Goal: Task Accomplishment & Management: Use online tool/utility

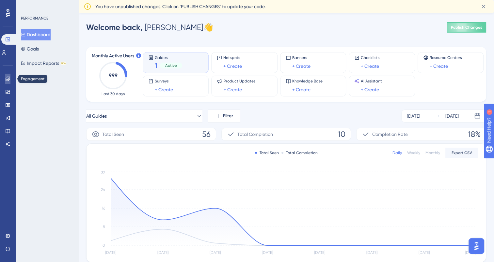
click at [6, 84] on link at bounding box center [7, 79] width 5 height 10
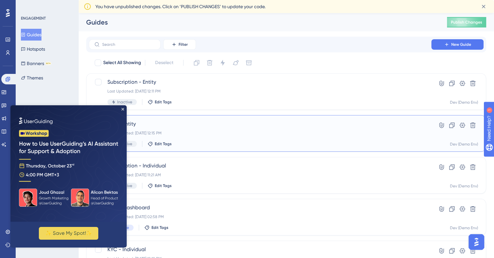
click at [128, 123] on span "KYC - Entity" at bounding box center [259, 124] width 305 height 8
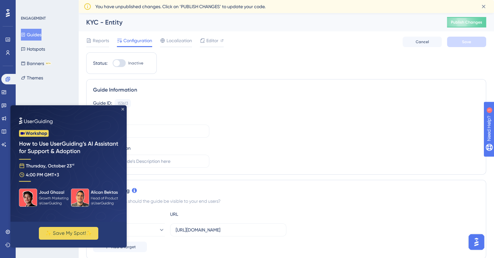
click at [123, 109] on icon "Close Preview" at bounding box center [122, 109] width 3 height 3
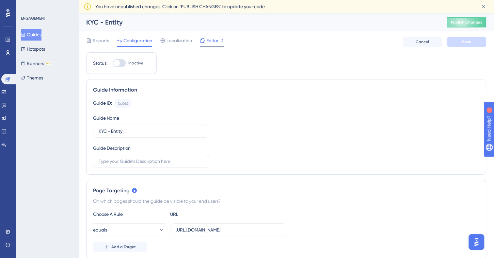
click at [214, 45] on div "Editor" at bounding box center [212, 42] width 24 height 10
